Goal: Task Accomplishment & Management: Use online tool/utility

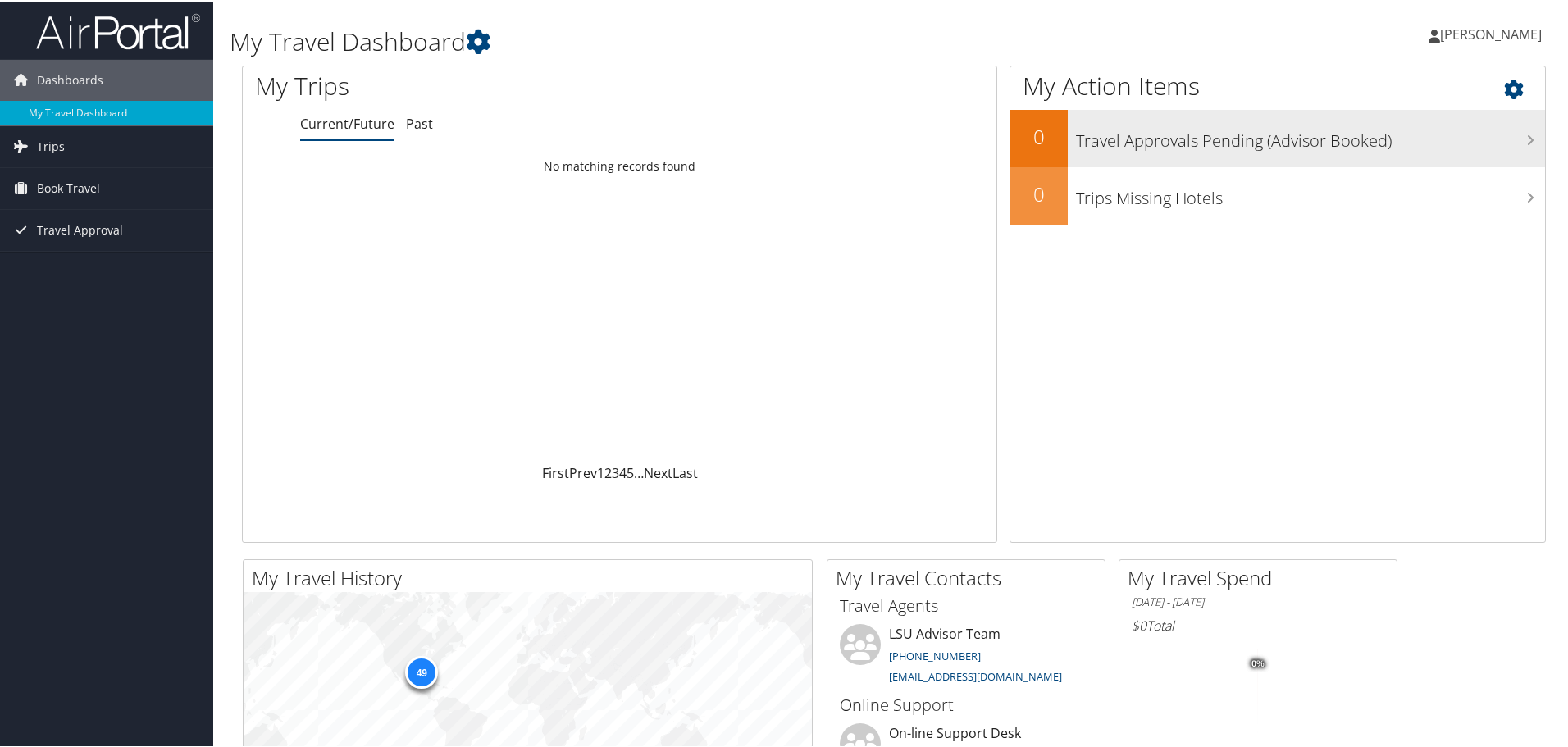
click at [1168, 130] on h3 "Travel Approvals Pending (Advisor Booked)" at bounding box center [1310, 136] width 469 height 31
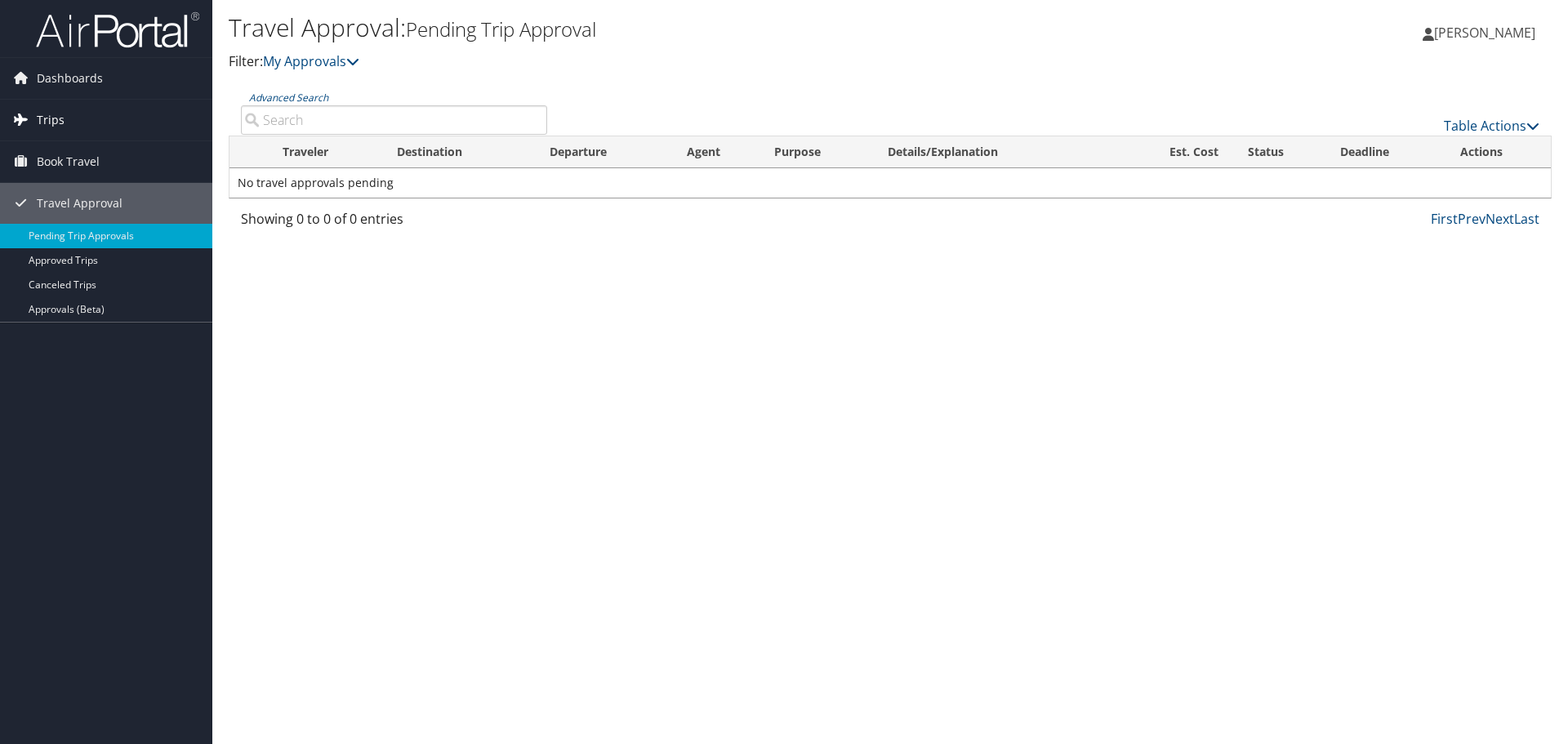
click at [52, 120] on span "Trips" at bounding box center [51, 120] width 28 height 41
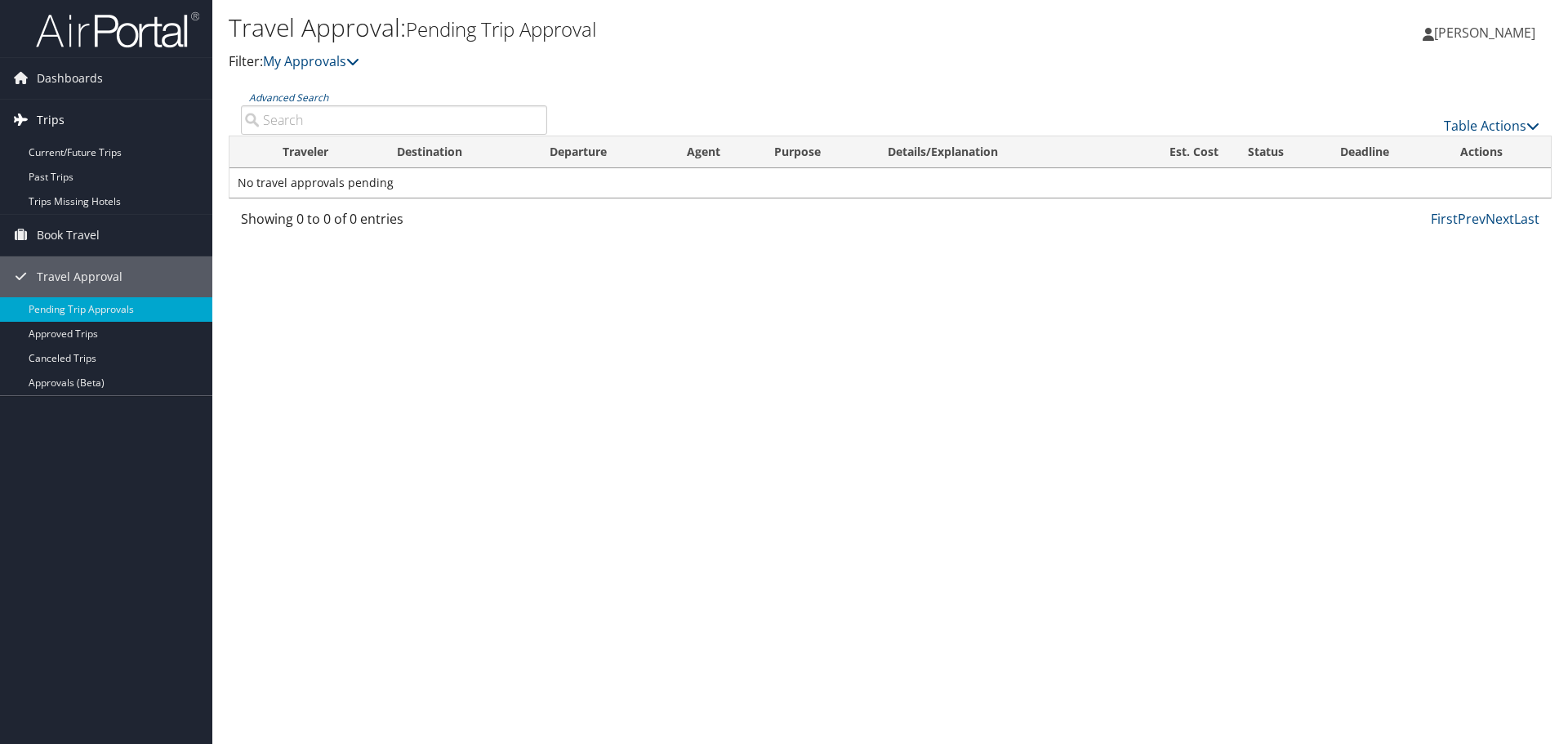
click at [51, 120] on span "Trips" at bounding box center [51, 120] width 28 height 41
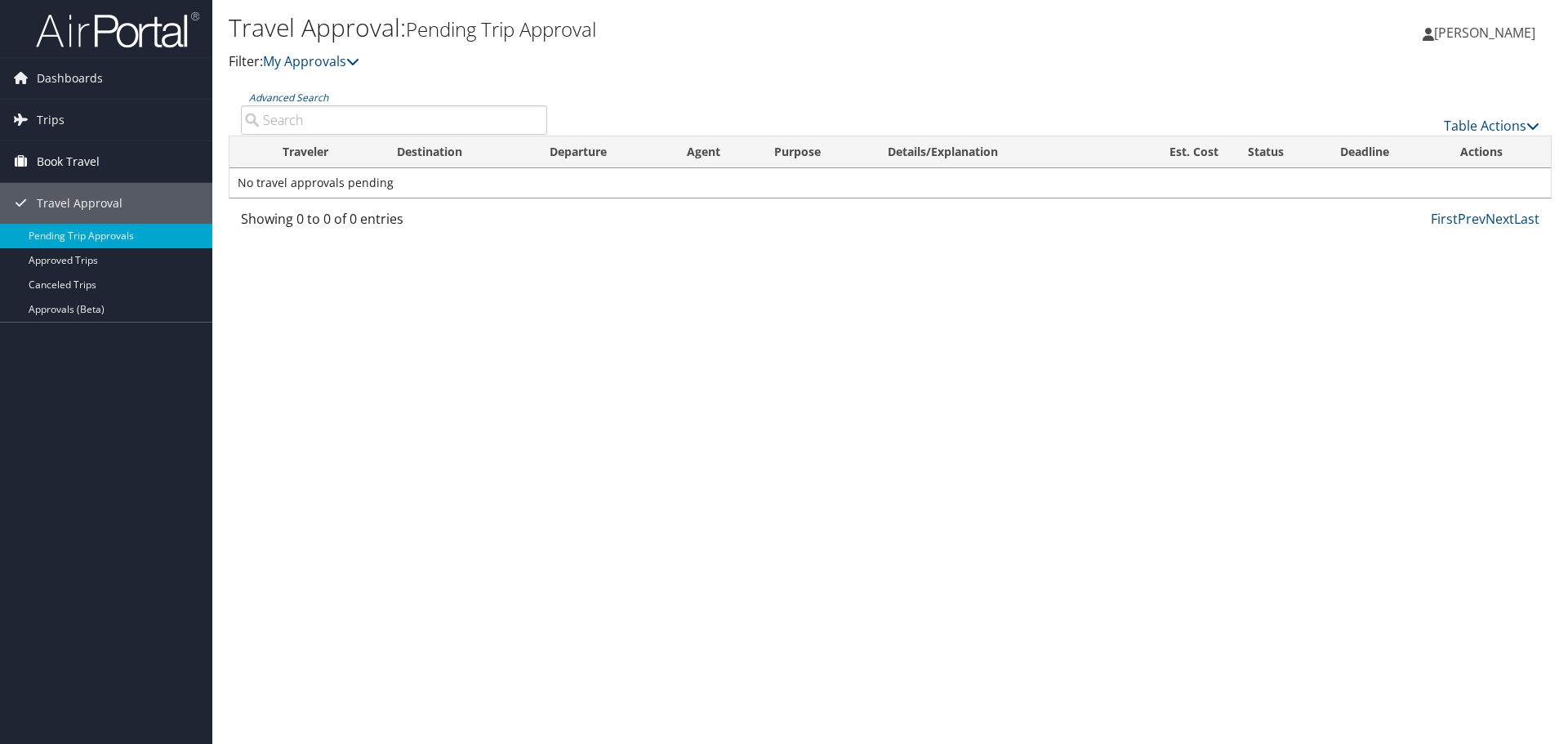
click at [58, 162] on span "Book Travel" at bounding box center [68, 161] width 63 height 41
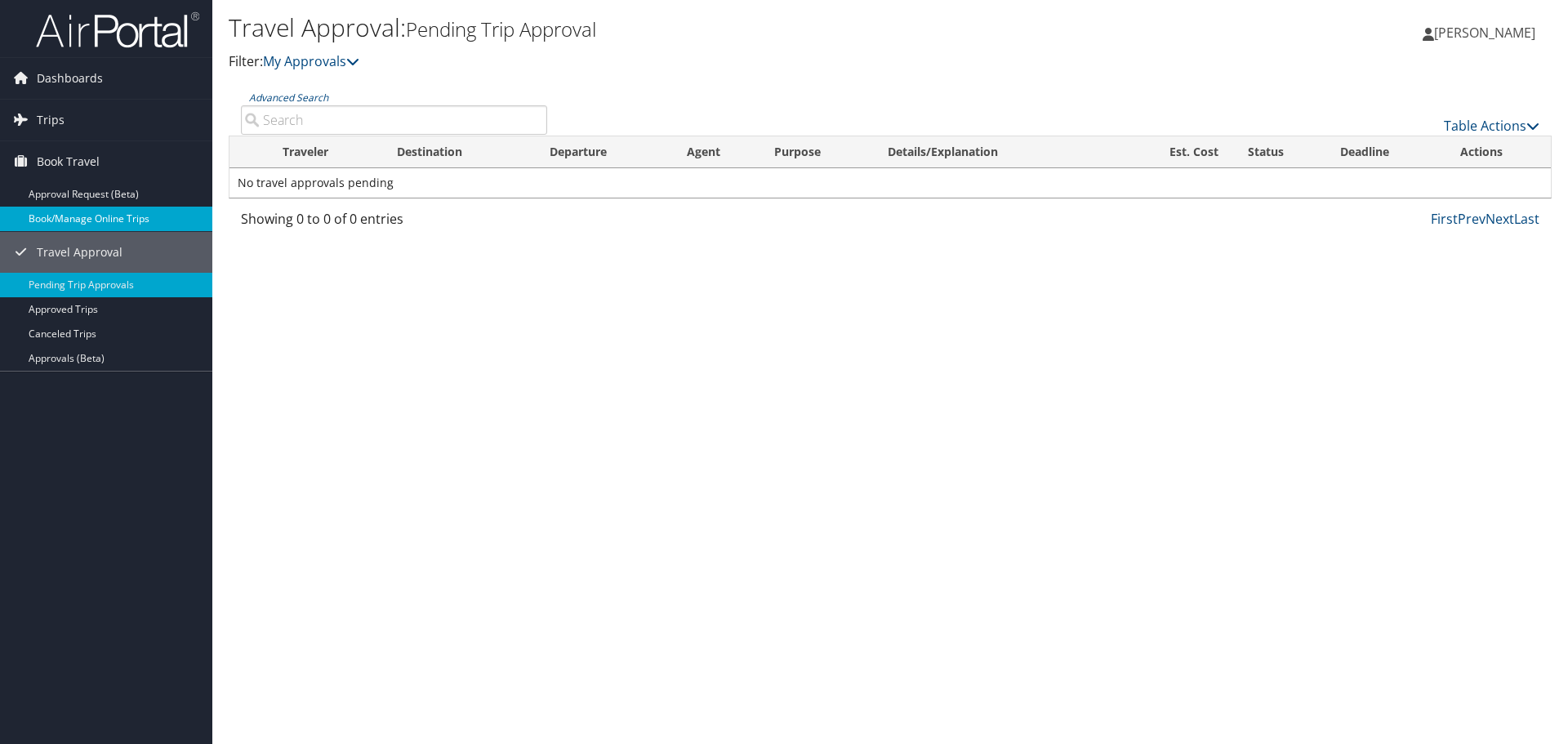
click at [61, 217] on link "Book/Manage Online Trips" at bounding box center [106, 218] width 212 height 24
